Goal: Transaction & Acquisition: Purchase product/service

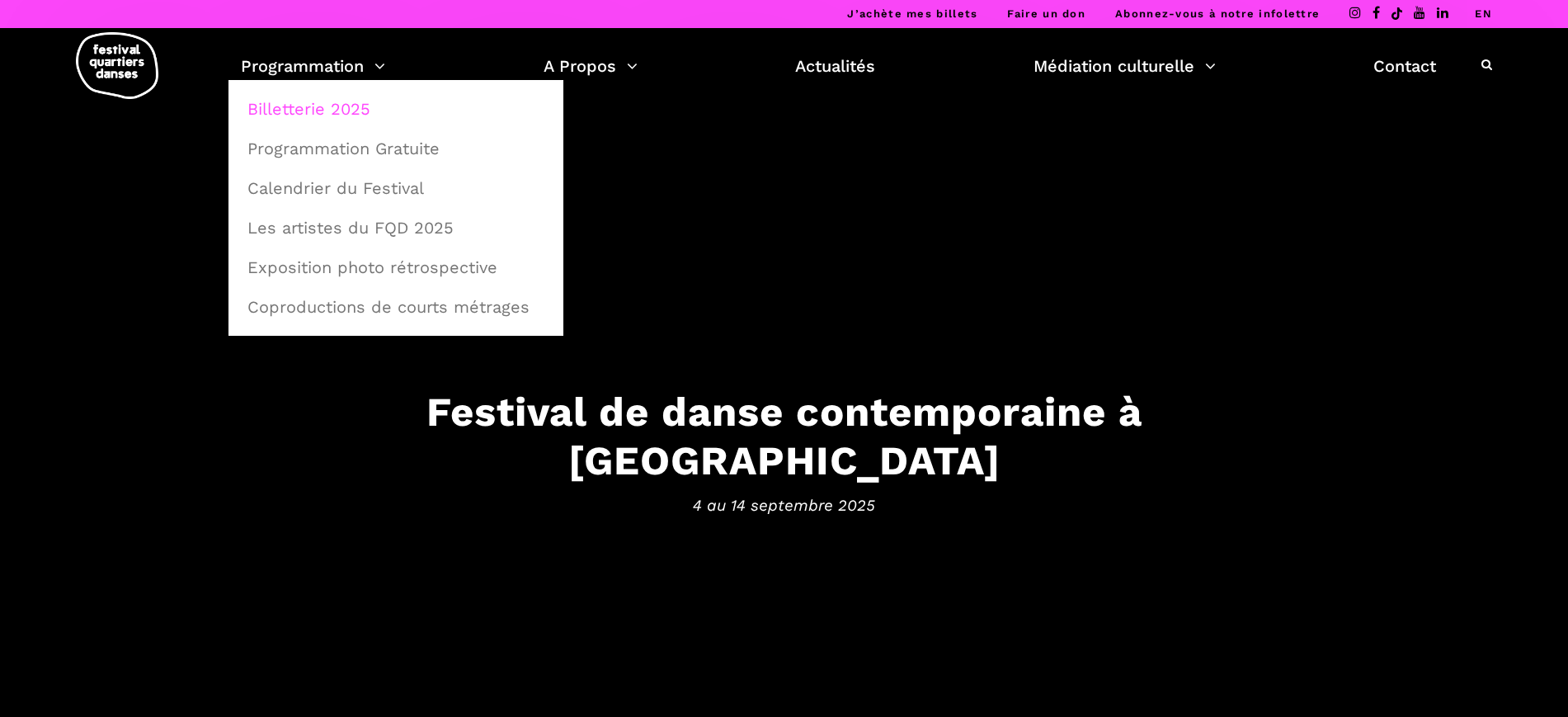
click at [344, 111] on link "Billetterie 2025" at bounding box center [395, 109] width 317 height 38
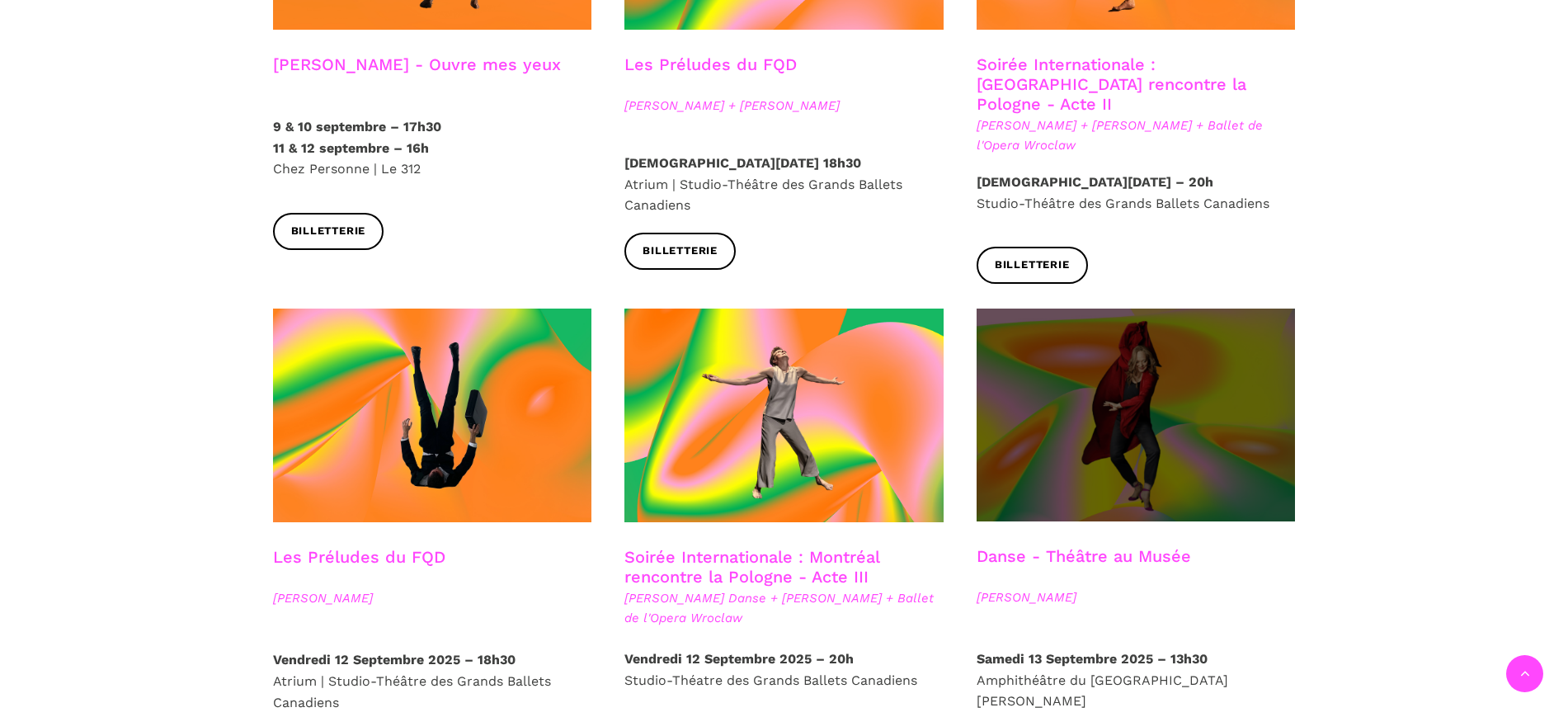
scroll to position [1753, 0]
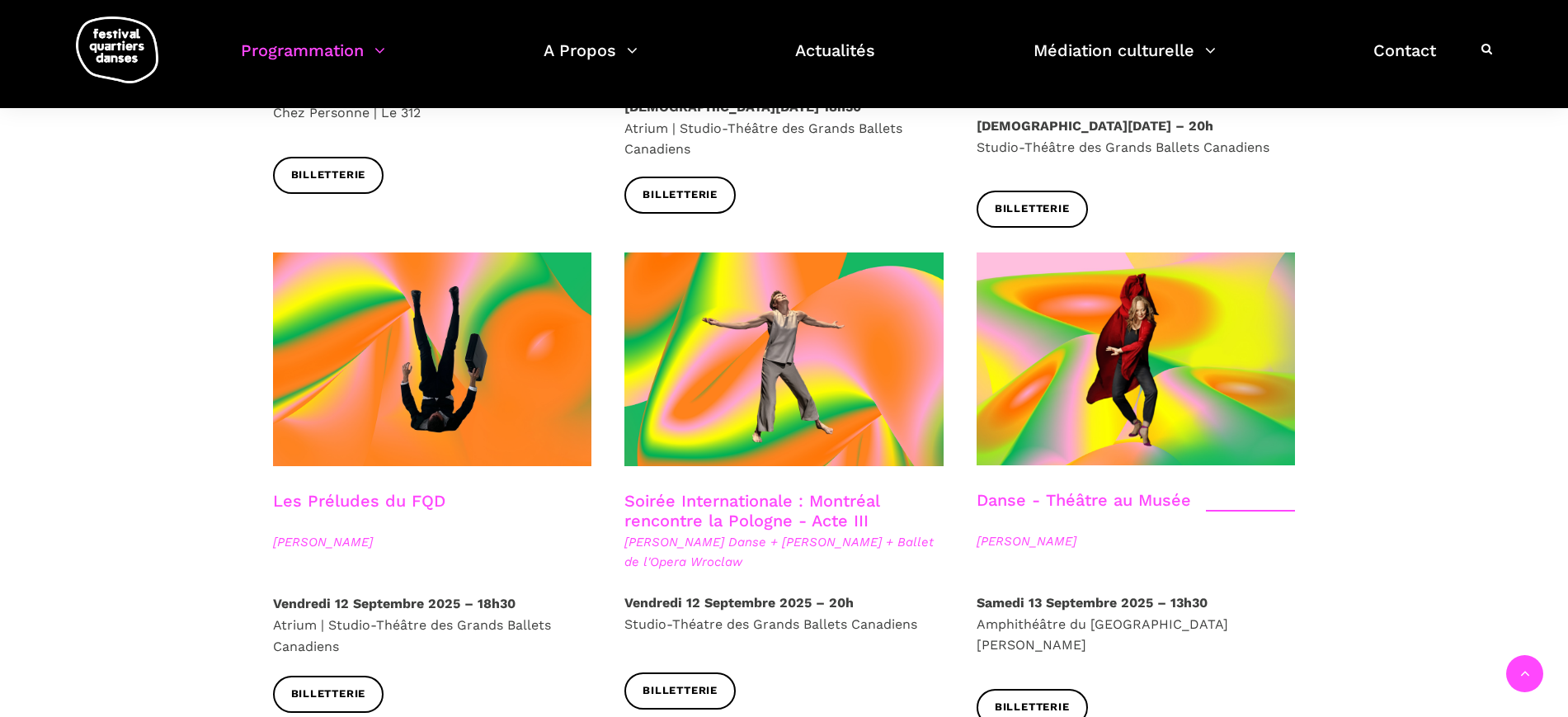
click at [1111, 490] on link "Danse - Théâtre au Musée" at bounding box center [1083, 499] width 215 height 19
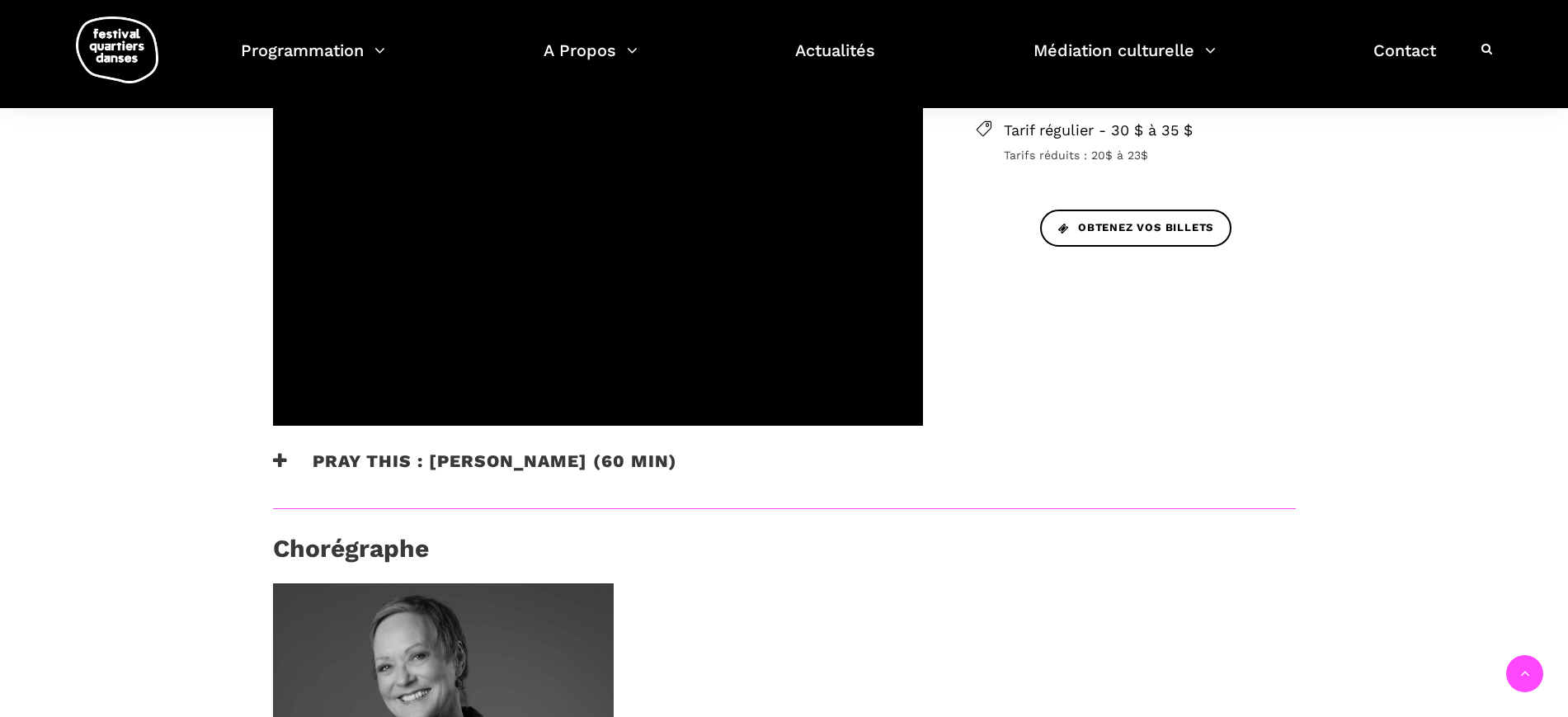
scroll to position [825, 0]
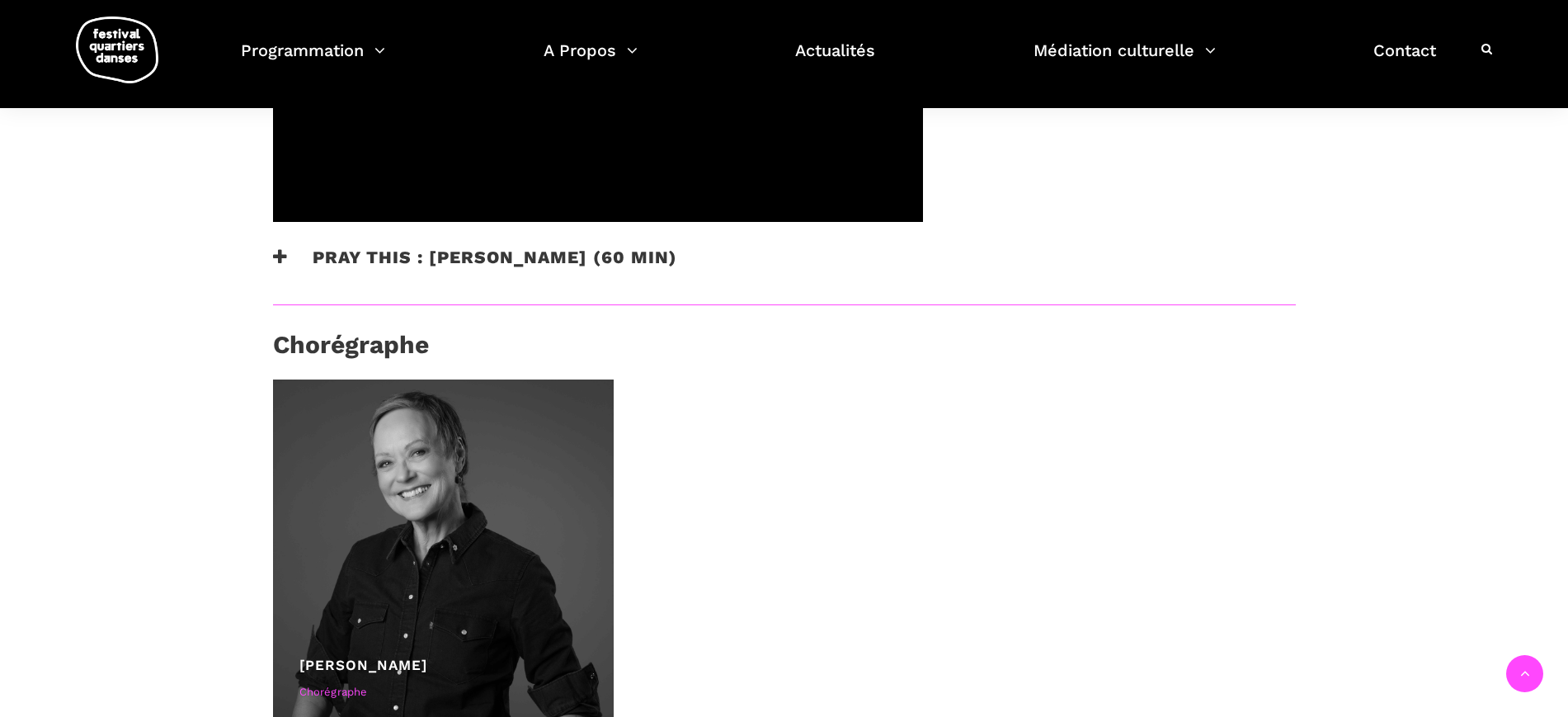
click at [433, 247] on h3 "Pray This : [PERSON_NAME] (60 min)" at bounding box center [475, 267] width 404 height 41
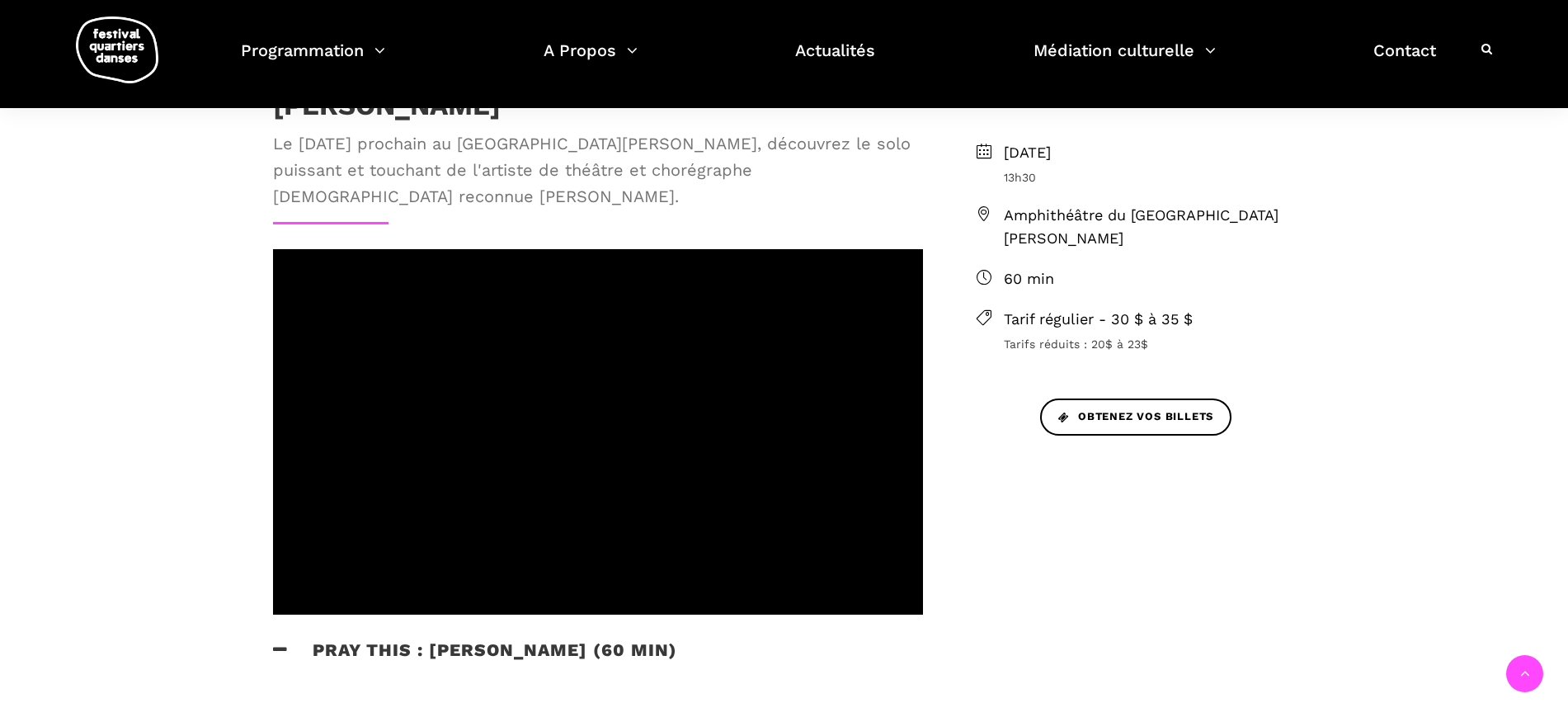
scroll to position [309, 0]
